Goal: Task Accomplishment & Management: Use online tool/utility

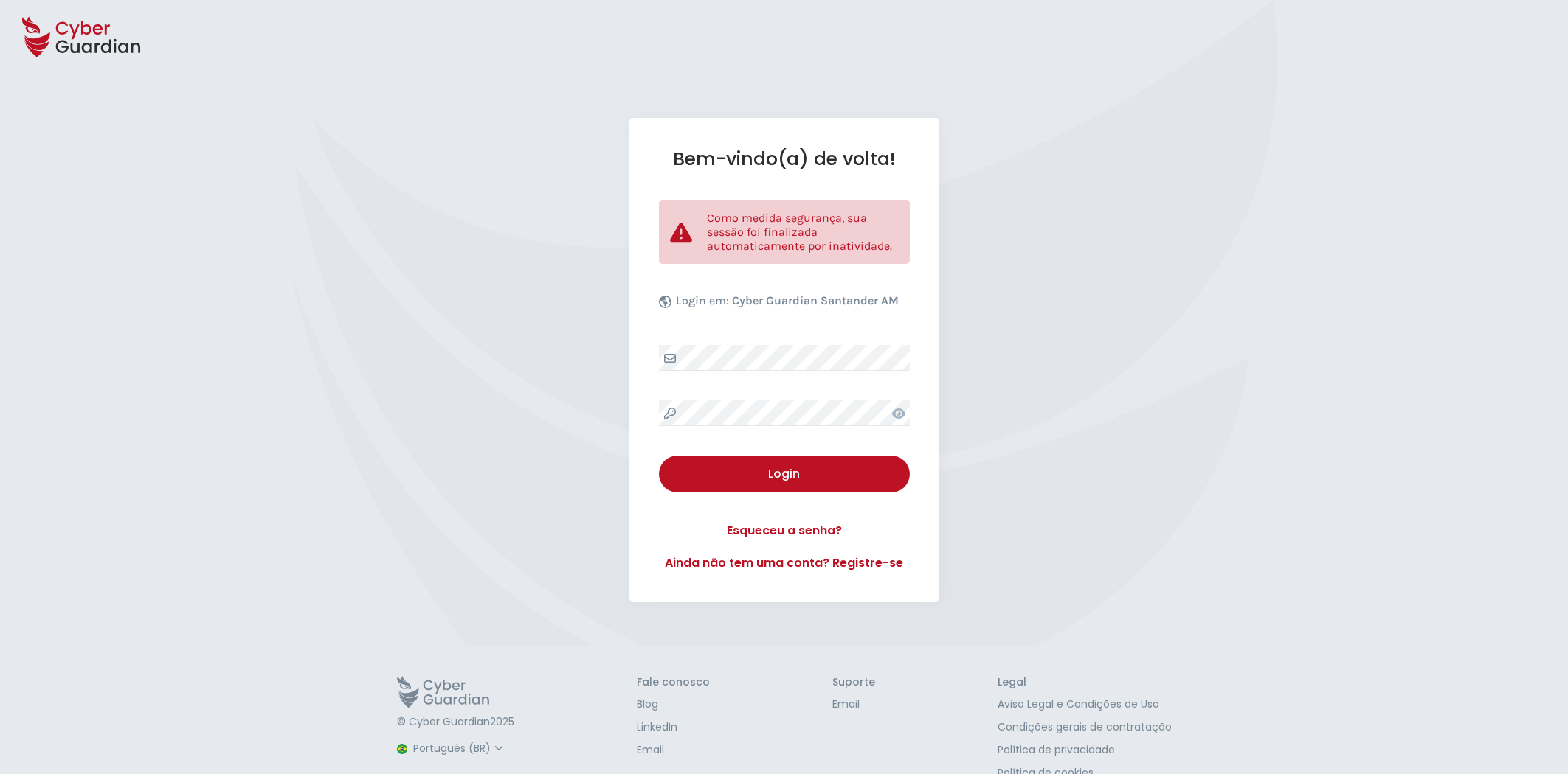
select select "Português (BR)"
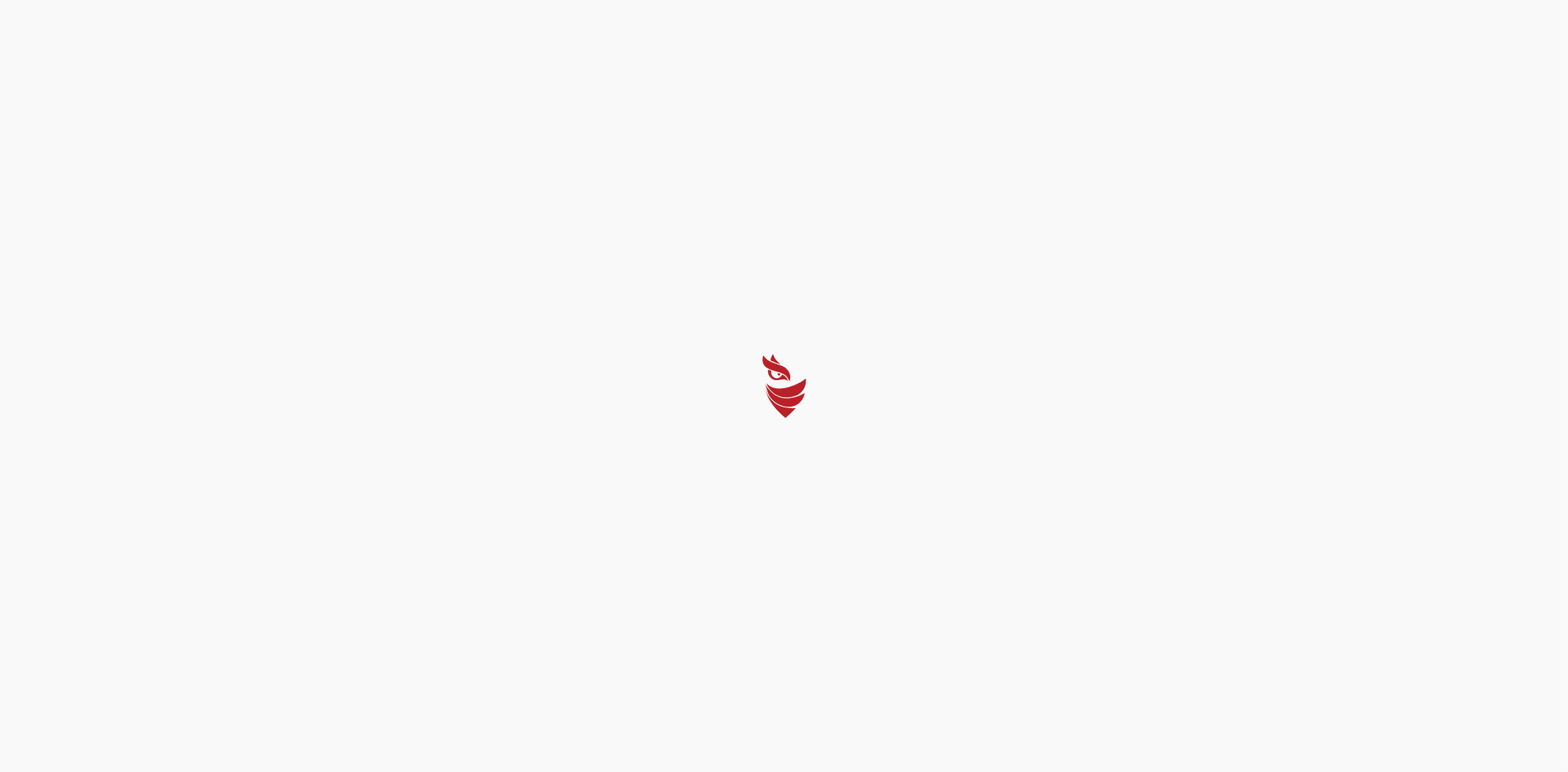
select select "Português (BR)"
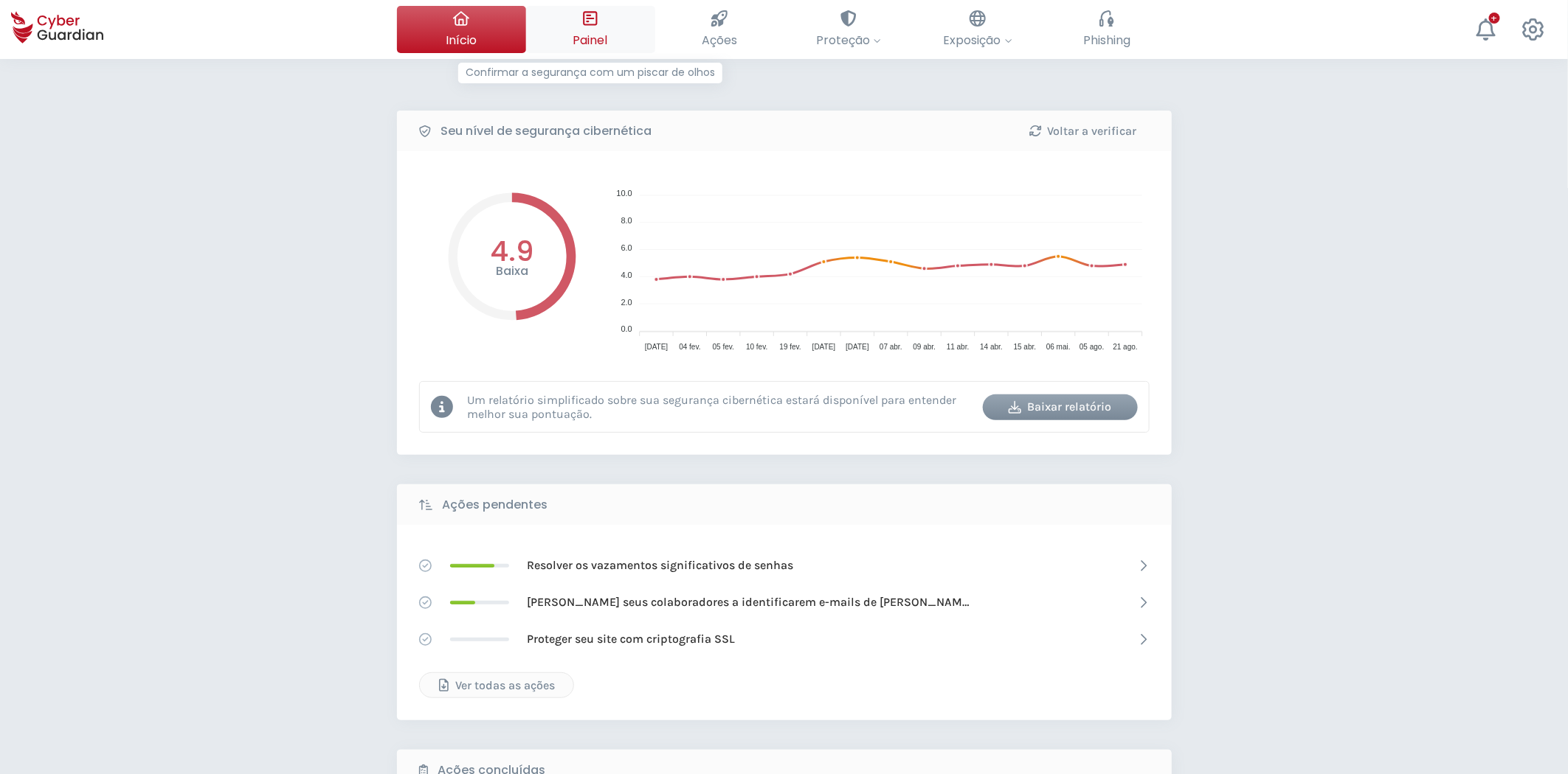
click at [615, 48] on button "Painel Confirmar a segurança com um piscar de olhos" at bounding box center [590, 29] width 129 height 48
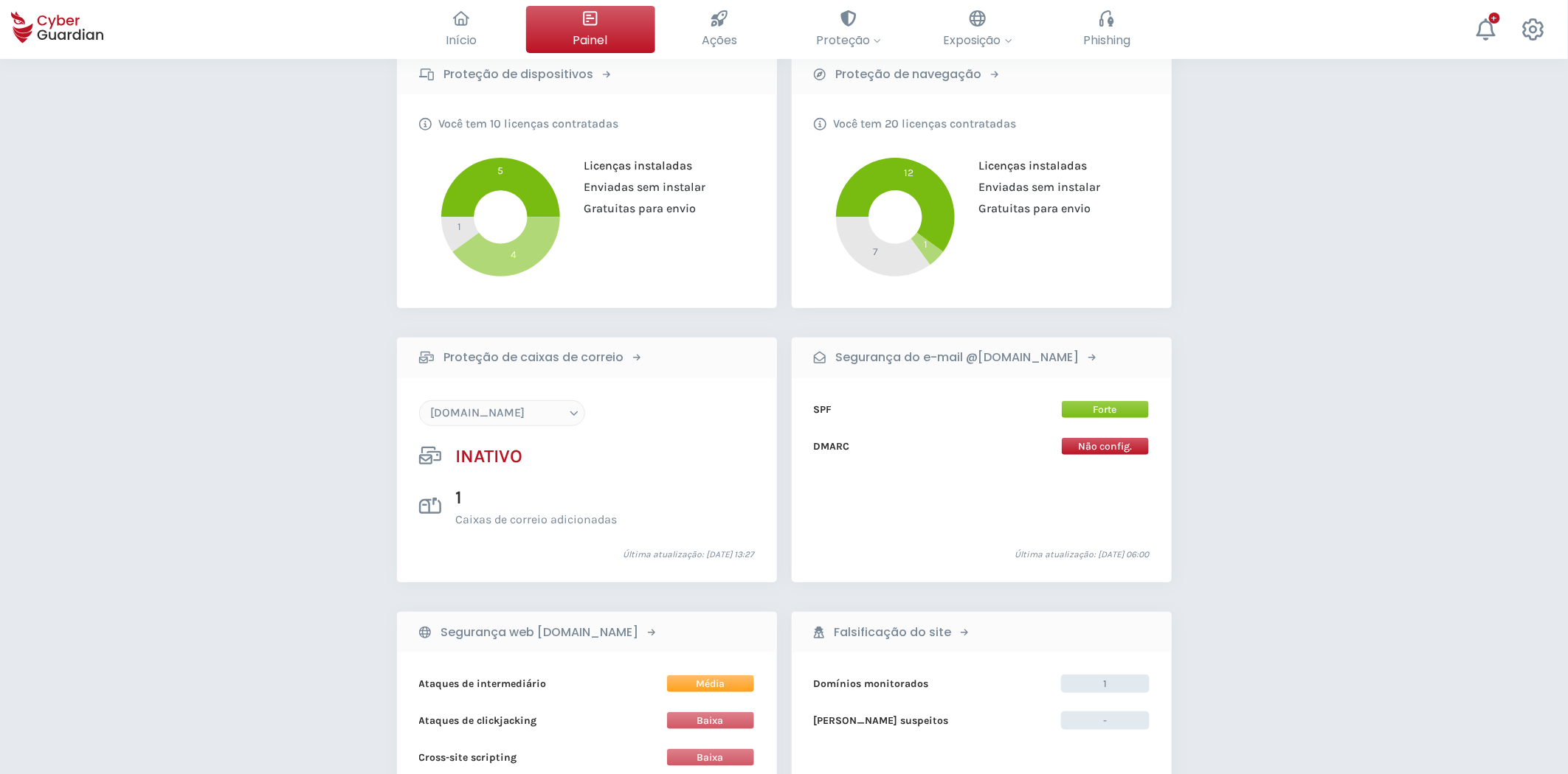
scroll to position [327, 0]
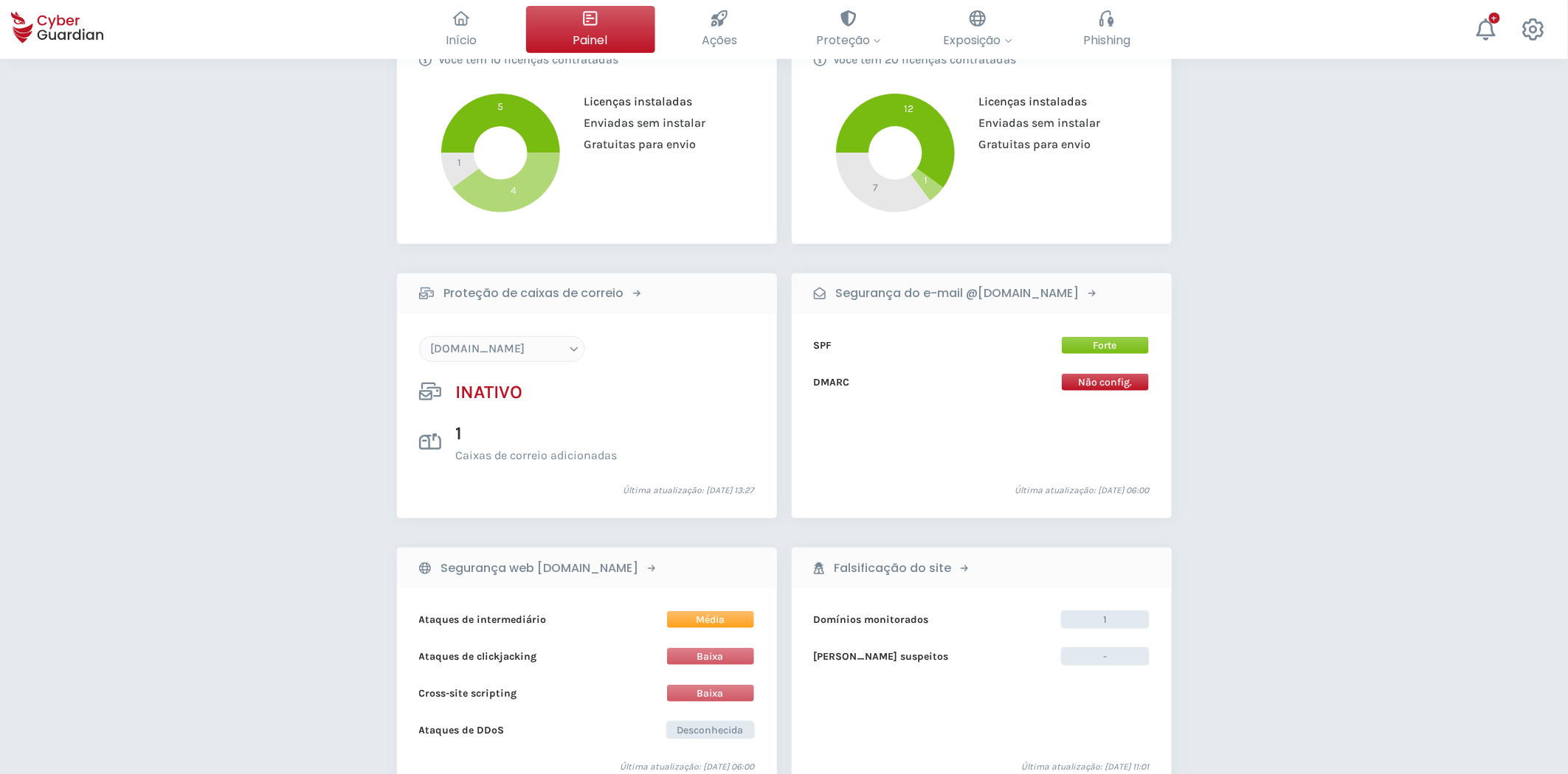
click at [515, 355] on select "[DOMAIN_NAME] [DOMAIN_NAME] [DOMAIN_NAME] [DOMAIN_NAME] [DOMAIN_NAME]" at bounding box center [502, 349] width 166 height 26
click at [419, 336] on select "[DOMAIN_NAME] [DOMAIN_NAME] [DOMAIN_NAME] [DOMAIN_NAME] [DOMAIN_NAME]" at bounding box center [502, 349] width 166 height 26
click at [531, 355] on select "[DOMAIN_NAME] [DOMAIN_NAME] [DOMAIN_NAME] [DOMAIN_NAME] [DOMAIN_NAME]" at bounding box center [502, 349] width 166 height 26
click at [419, 336] on select "[DOMAIN_NAME] [DOMAIN_NAME] [DOMAIN_NAME] [DOMAIN_NAME] [DOMAIN_NAME]" at bounding box center [502, 349] width 166 height 26
click at [532, 351] on select "[DOMAIN_NAME] [DOMAIN_NAME] [DOMAIN_NAME] [DOMAIN_NAME] [DOMAIN_NAME]" at bounding box center [502, 349] width 166 height 26
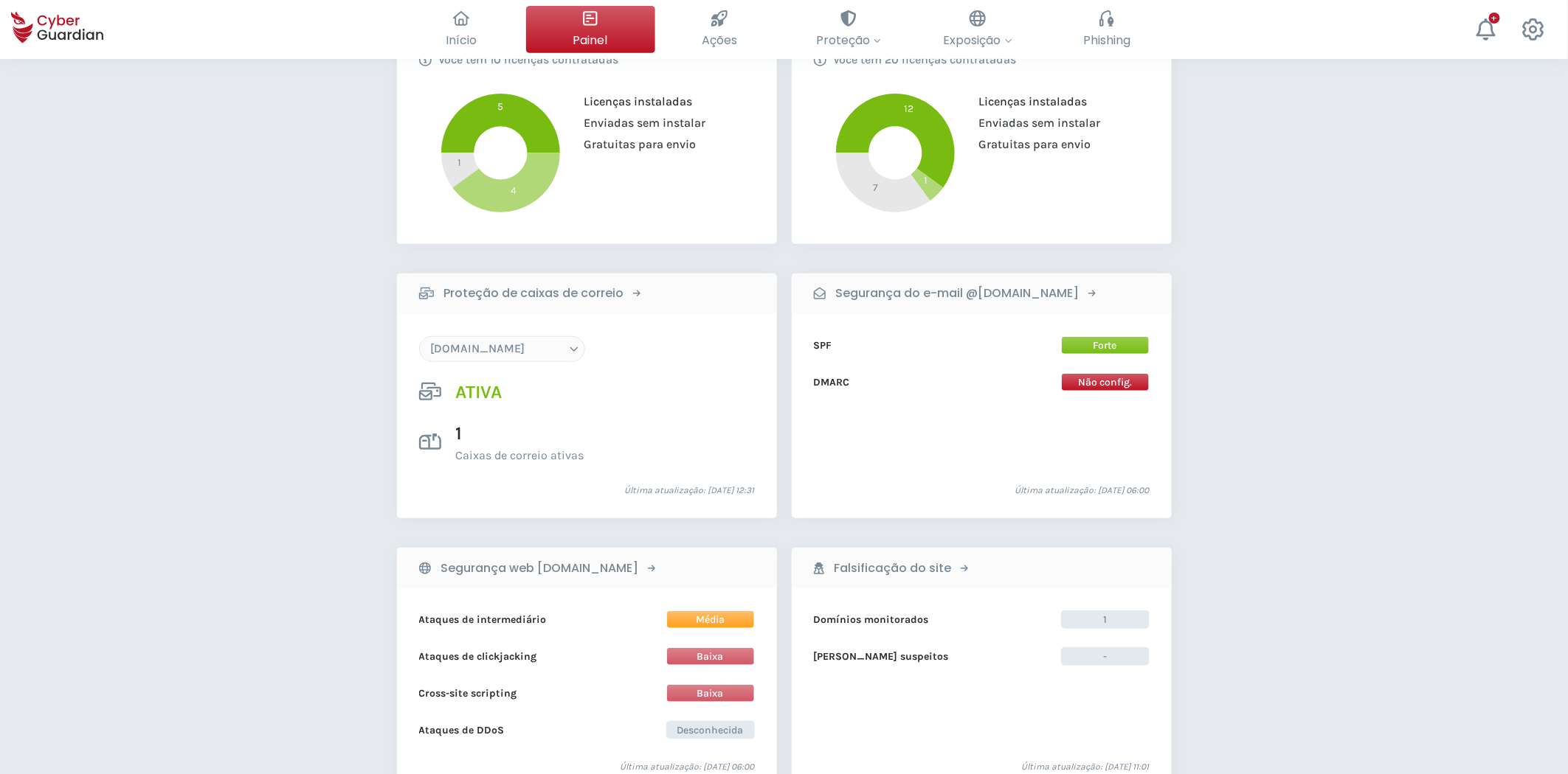
select select "[DOMAIN_NAME]"
click at [419, 336] on select "[DOMAIN_NAME] [DOMAIN_NAME] [DOMAIN_NAME] [DOMAIN_NAME] [DOMAIN_NAME]" at bounding box center [502, 349] width 166 height 26
click at [385, 364] on div "Detalhes da minha assinatura Situação da minha assinatura Ativa Data de validad…" at bounding box center [784, 615] width 1568 height 1766
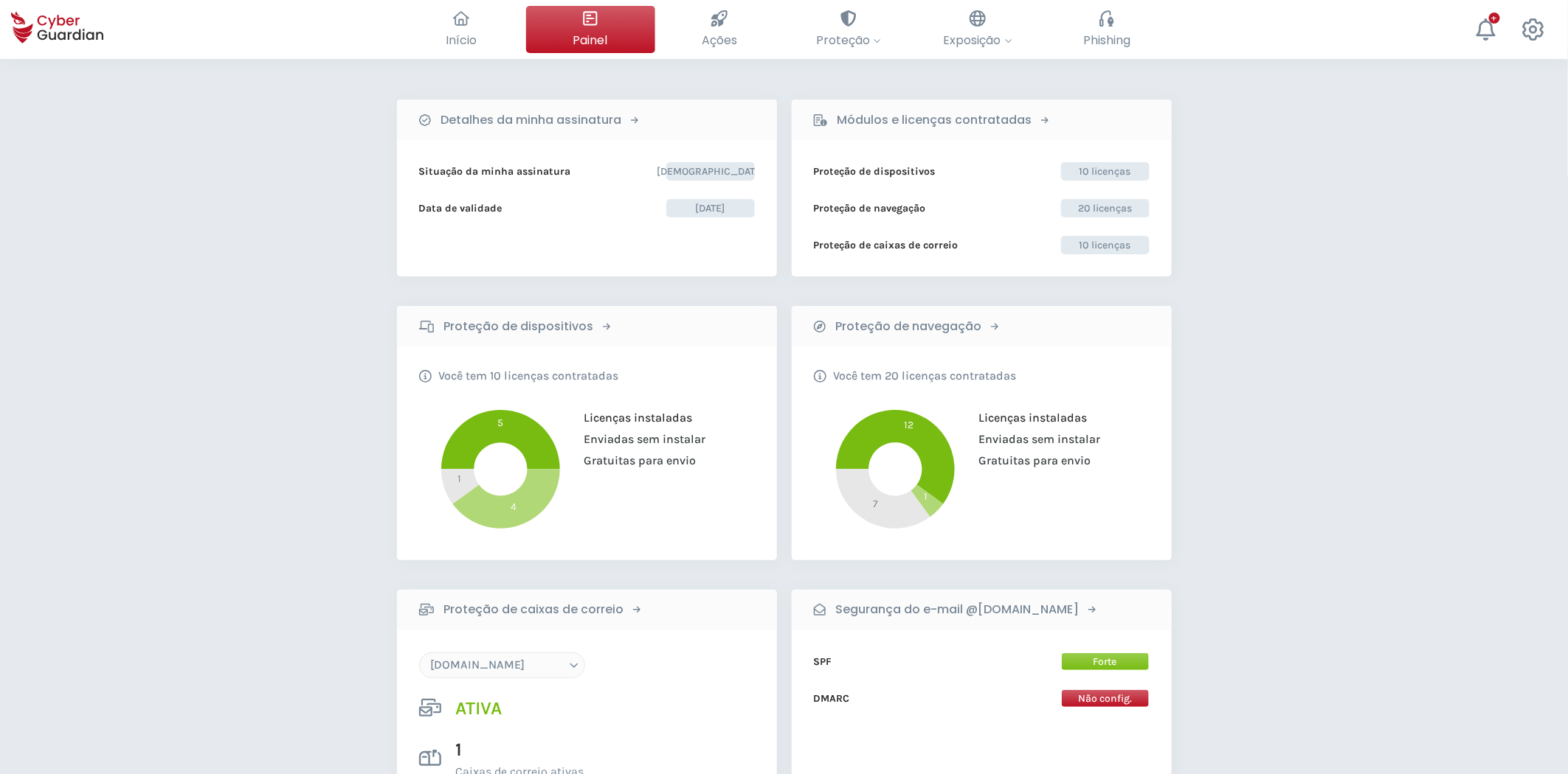
scroll to position [0, 0]
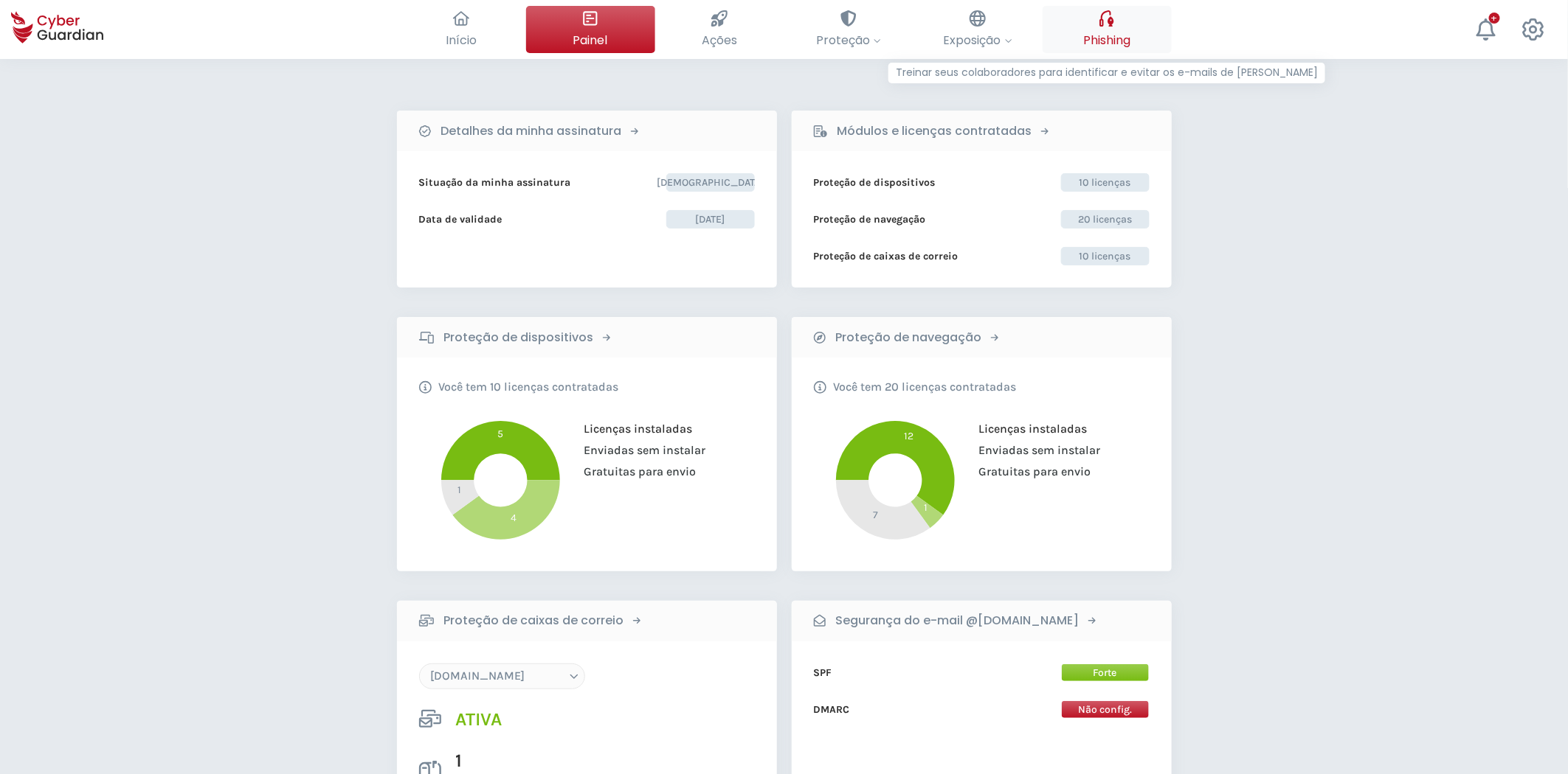
click at [1088, 33] on span "Phishing" at bounding box center [1106, 40] width 48 height 18
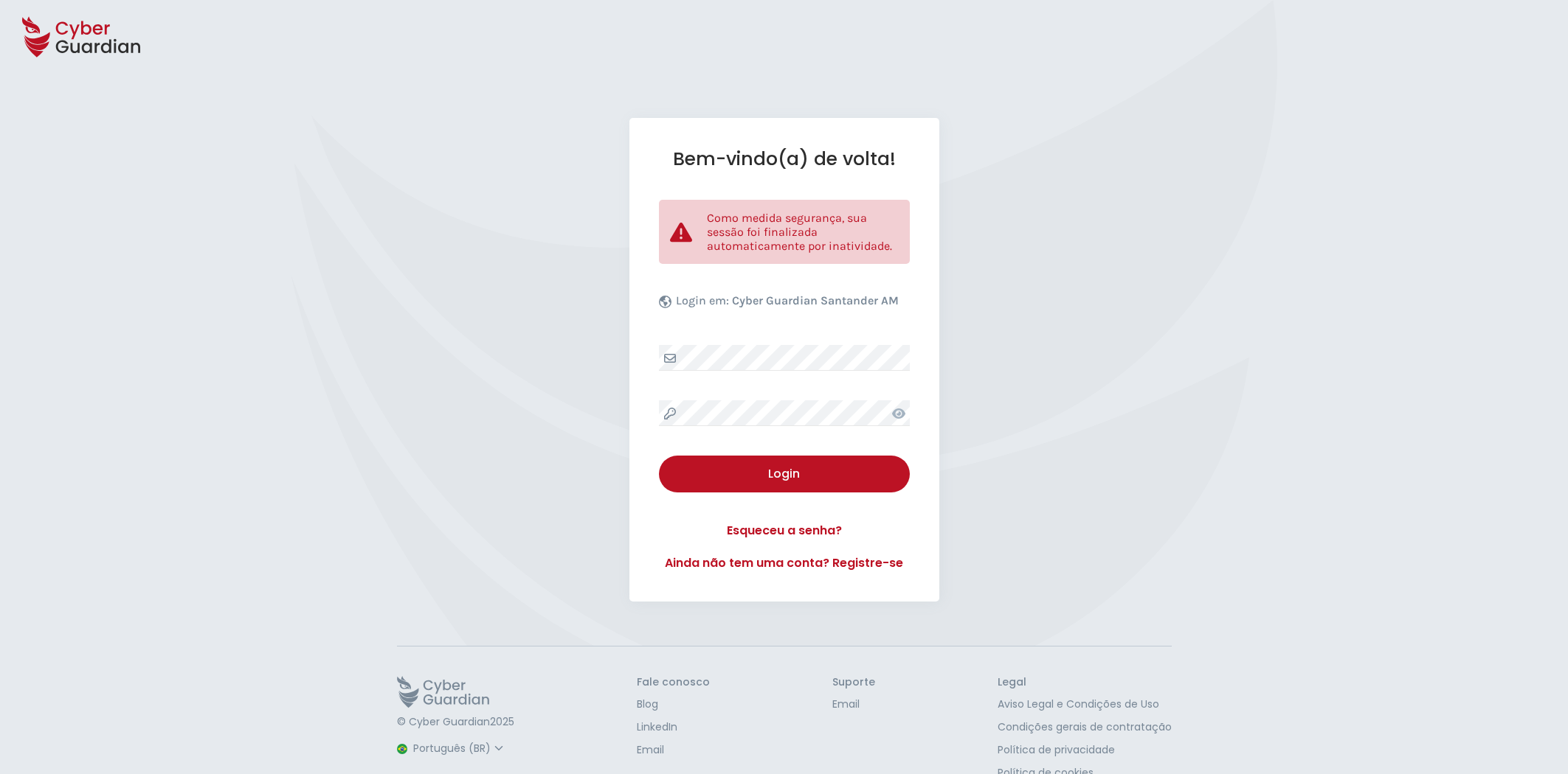
select select "Português (BR)"
